Goal: Entertainment & Leisure: Browse casually

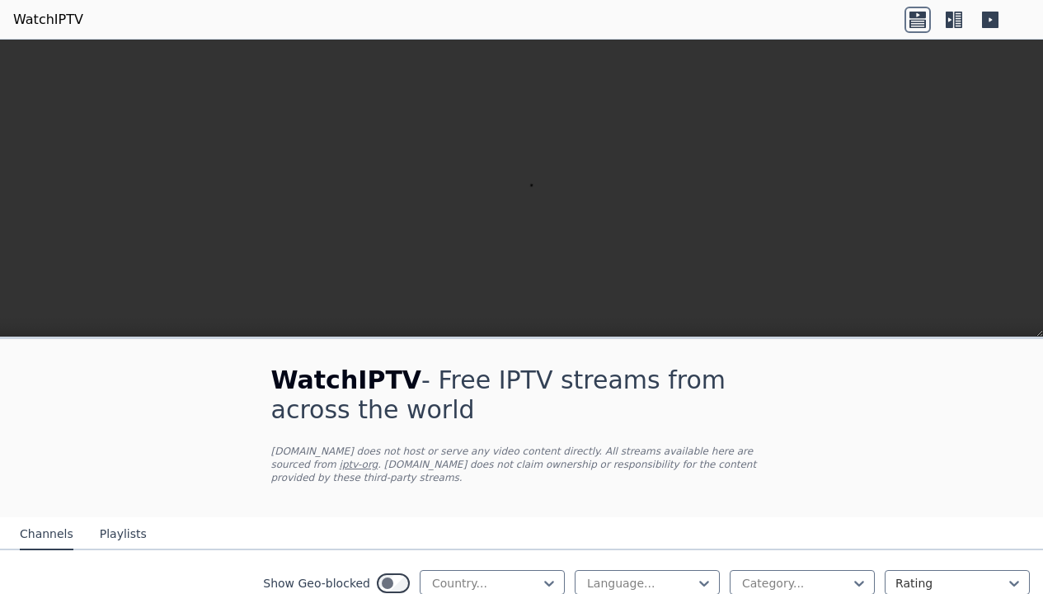
scroll to position [396, 0]
